Goal: Find contact information: Find contact information

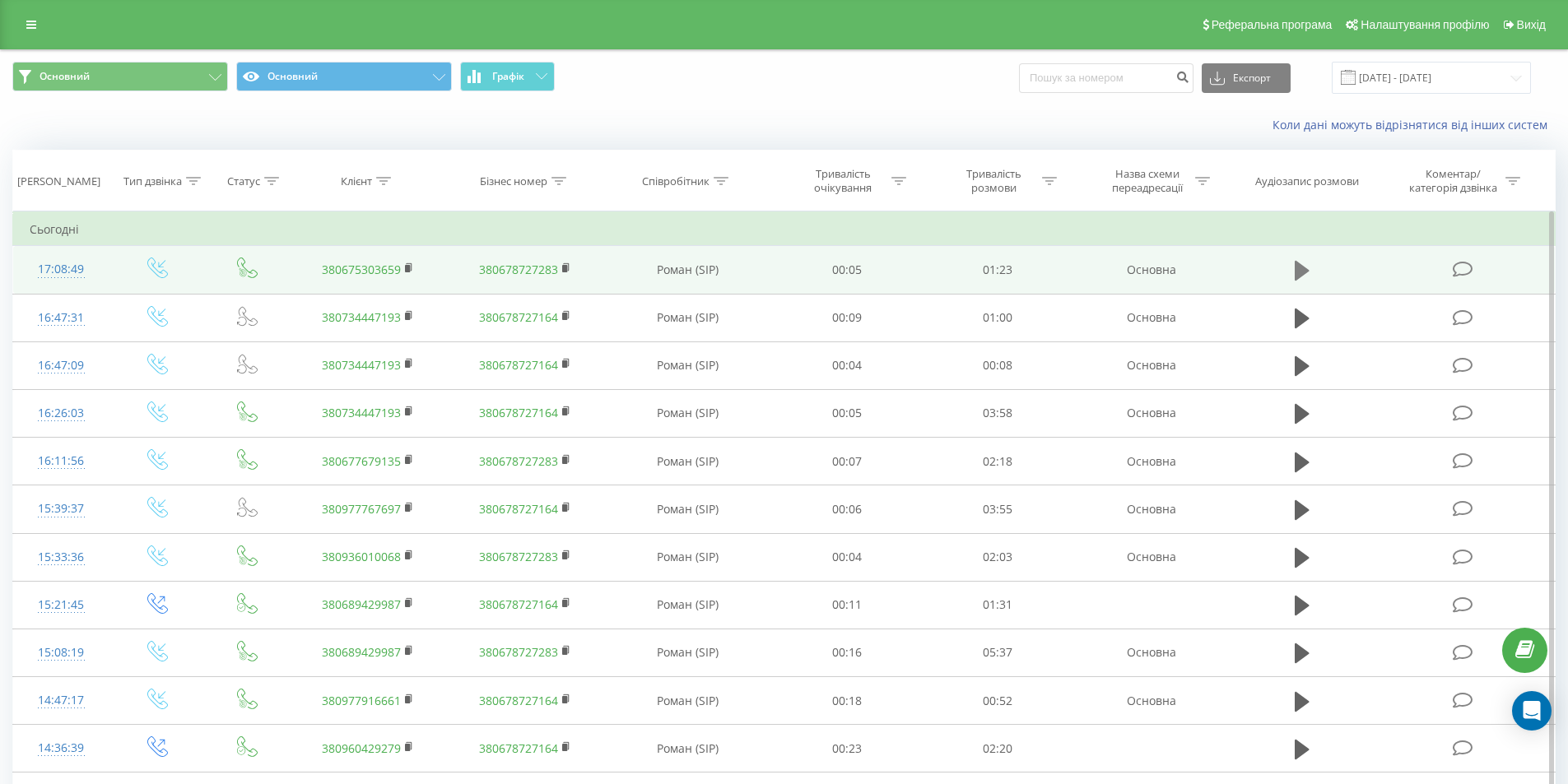
click at [1301, 262] on icon at bounding box center [1301, 271] width 15 height 23
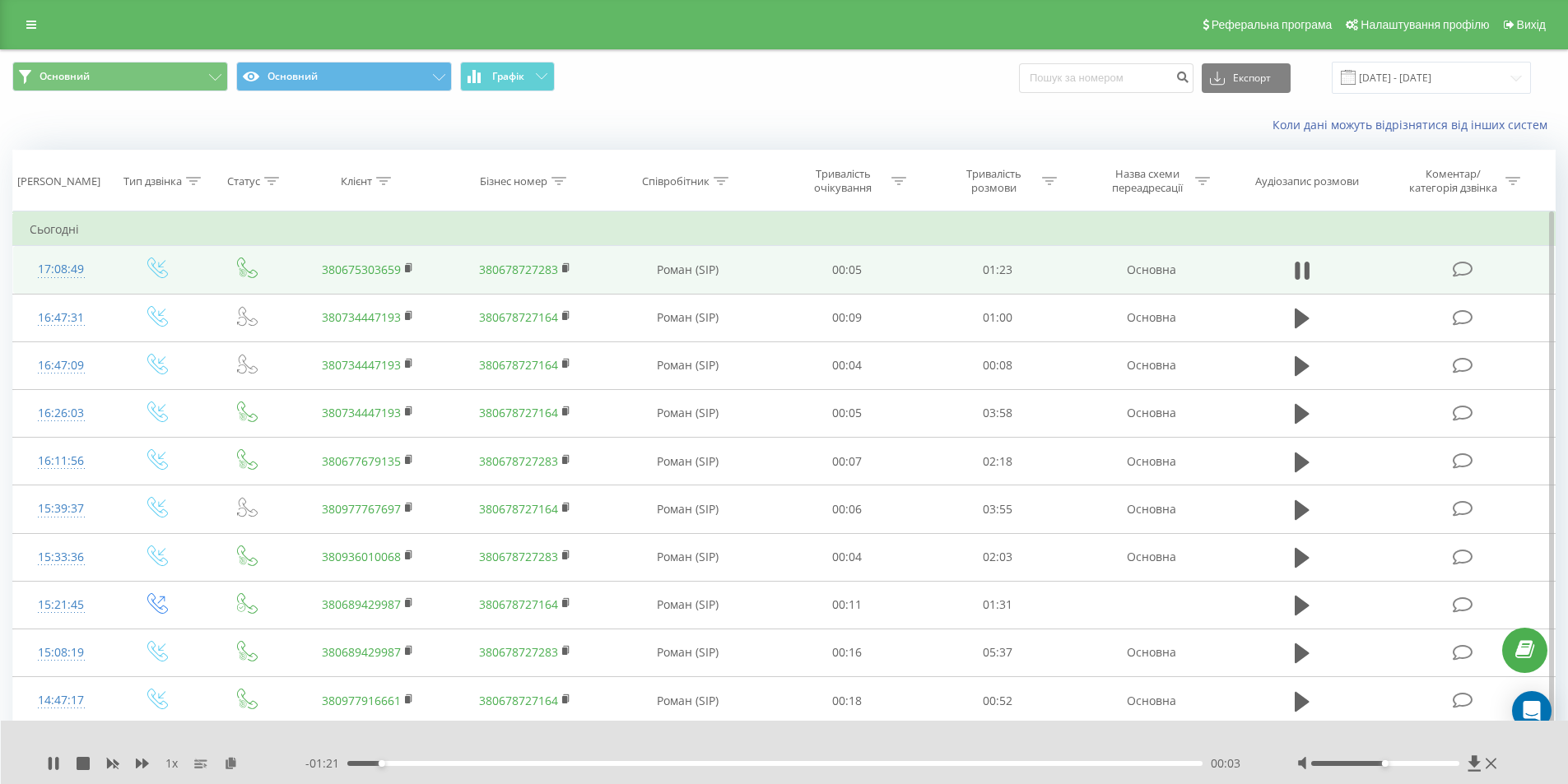
drag, startPoint x: 1299, startPoint y: 264, endPoint x: 540, endPoint y: 256, distance: 759.0
click at [1295, 266] on icon at bounding box center [1297, 270] width 5 height 18
click at [379, 275] on link "380675303659" at bounding box center [361, 269] width 79 height 16
